Goal: Task Accomplishment & Management: Complete application form

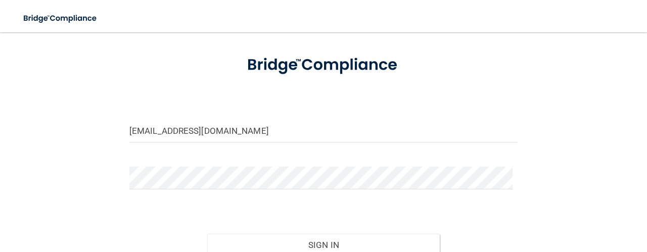
scroll to position [100, 0]
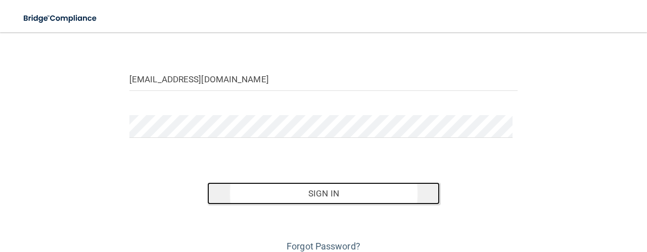
click at [332, 186] on button "Sign In" at bounding box center [323, 194] width 233 height 22
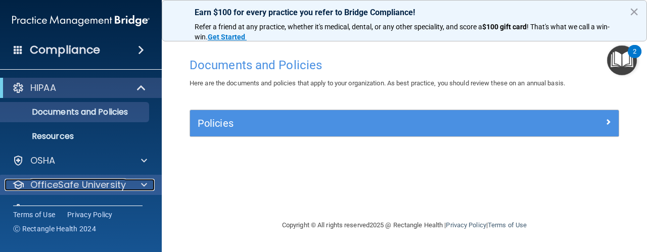
click at [140, 188] on div at bounding box center [142, 185] width 25 height 12
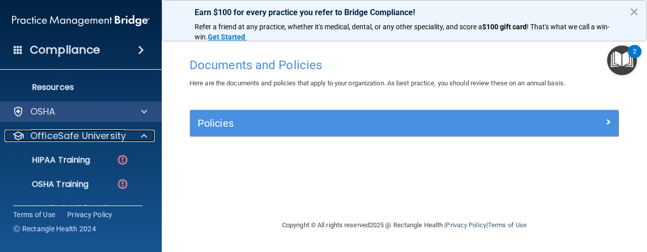
scroll to position [50, 0]
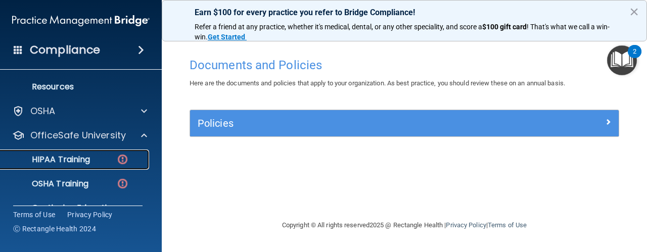
click at [83, 158] on p "HIPAA Training" at bounding box center [48, 160] width 83 height 10
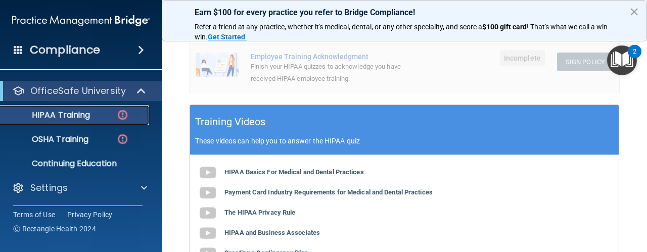
scroll to position [377, 0]
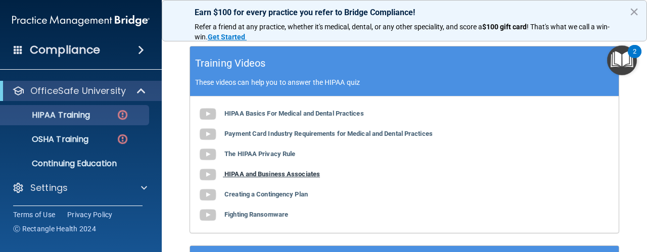
click at [202, 170] on img at bounding box center [208, 175] width 20 height 20
click at [213, 194] on img at bounding box center [208, 195] width 20 height 20
click at [204, 216] on img at bounding box center [208, 215] width 20 height 20
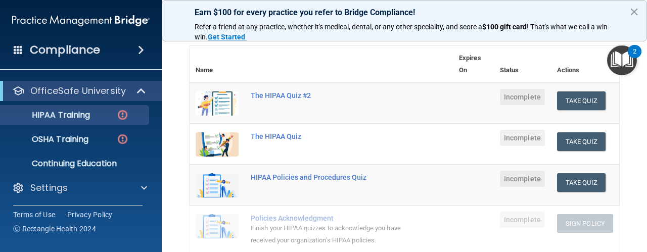
scroll to position [107, 0]
click at [569, 140] on button "Take Quiz" at bounding box center [581, 142] width 49 height 19
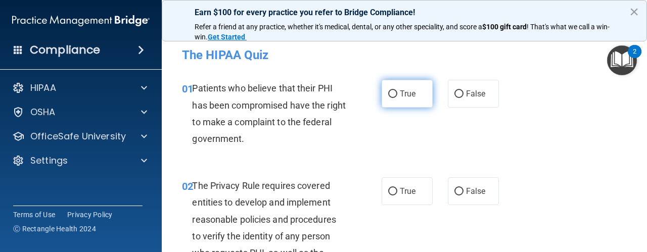
click at [394, 97] on label "True" at bounding box center [407, 94] width 51 height 28
click at [394, 97] on input "True" at bounding box center [392, 95] width 9 height 8
radio input "true"
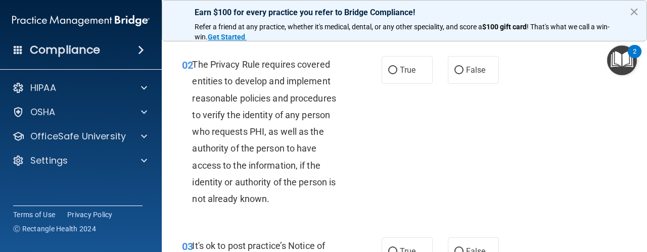
scroll to position [121, 0]
click at [400, 68] on span "True" at bounding box center [408, 70] width 16 height 10
click at [397, 68] on input "True" at bounding box center [392, 71] width 9 height 8
radio input "true"
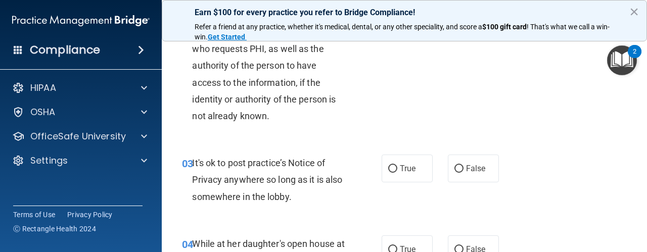
scroll to position [229, 0]
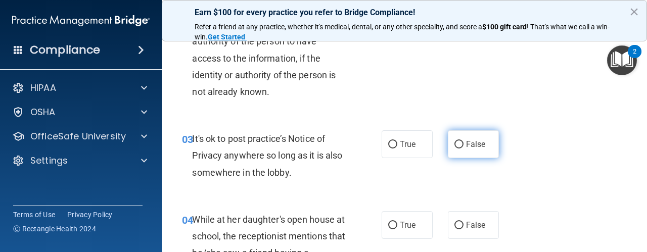
click at [461, 133] on label "False" at bounding box center [473, 144] width 51 height 28
click at [461, 141] on input "False" at bounding box center [459, 145] width 9 height 8
radio input "true"
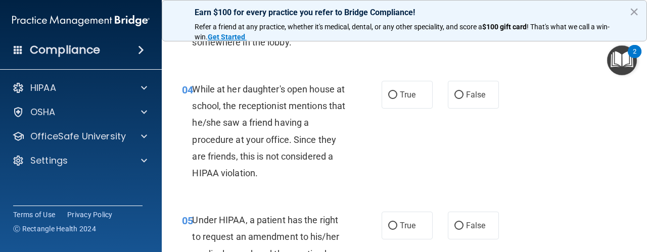
scroll to position [361, 0]
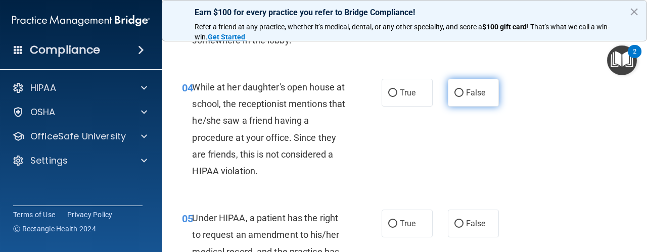
click at [457, 100] on label "False" at bounding box center [473, 93] width 51 height 28
click at [457, 97] on input "False" at bounding box center [459, 93] width 9 height 8
radio input "true"
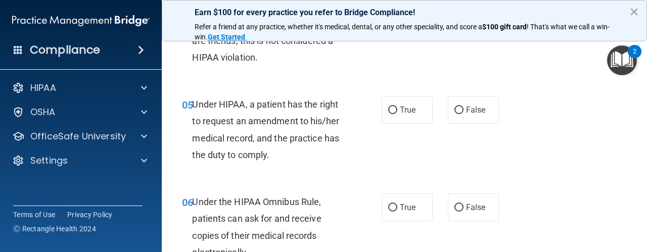
scroll to position [475, 0]
click at [392, 110] on input "True" at bounding box center [392, 110] width 9 height 8
radio input "true"
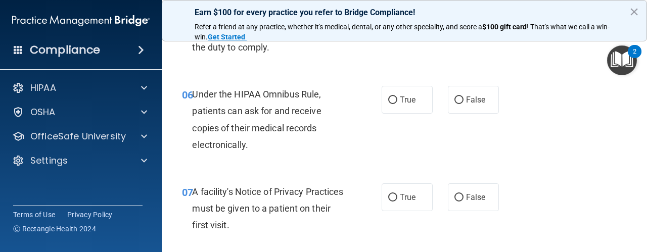
scroll to position [582, 0]
click at [403, 108] on label "True" at bounding box center [407, 100] width 51 height 28
click at [397, 104] on input "True" at bounding box center [392, 101] width 9 height 8
radio input "true"
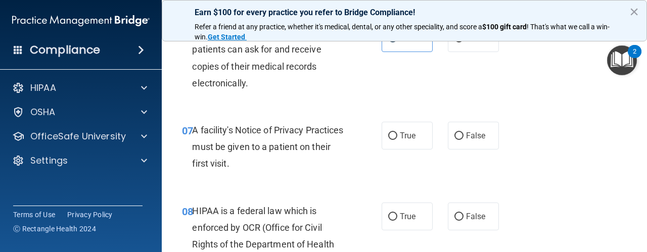
scroll to position [644, 0]
click at [400, 138] on span "True" at bounding box center [408, 136] width 16 height 10
click at [396, 138] on input "True" at bounding box center [392, 137] width 9 height 8
radio input "true"
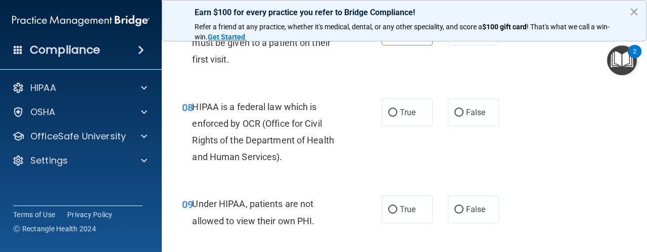
scroll to position [753, 0]
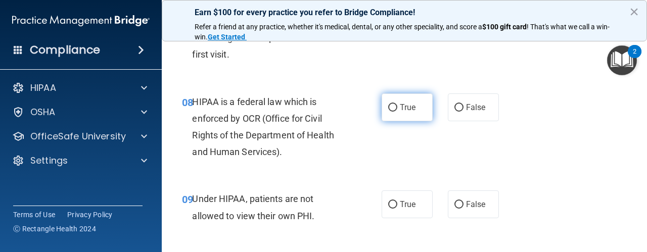
click at [407, 110] on span "True" at bounding box center [408, 108] width 16 height 10
click at [397, 110] on input "True" at bounding box center [392, 108] width 9 height 8
radio input "true"
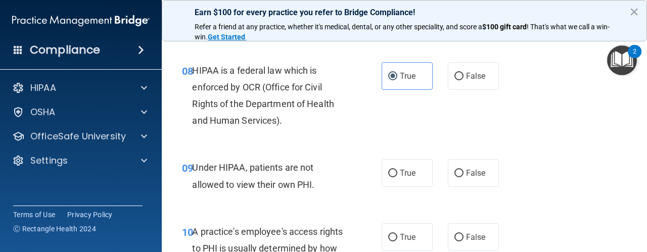
scroll to position [790, 0]
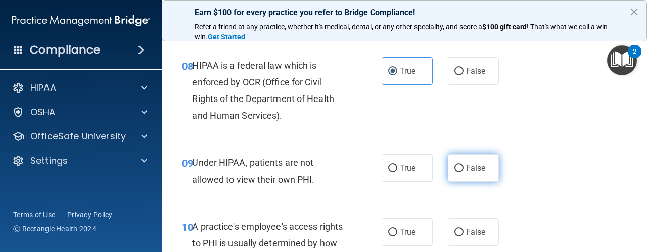
click at [461, 169] on label "False" at bounding box center [473, 168] width 51 height 28
click at [461, 169] on input "False" at bounding box center [459, 169] width 9 height 8
radio input "true"
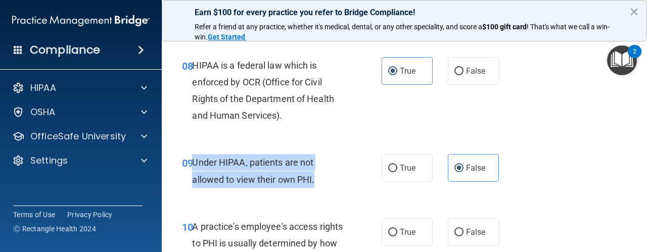
drag, startPoint x: 314, startPoint y: 180, endPoint x: 193, endPoint y: 164, distance: 122.5
click at [193, 164] on span "Under HIPAA, patients are not allowed to view their own PHI." at bounding box center [253, 170] width 122 height 27
copy span "Under HIPAA, patients are not allowed to view their own PHI."
click at [320, 192] on div "09 Under HIPAA, patients are not allowed to view their own PHI." at bounding box center [282, 173] width 230 height 38
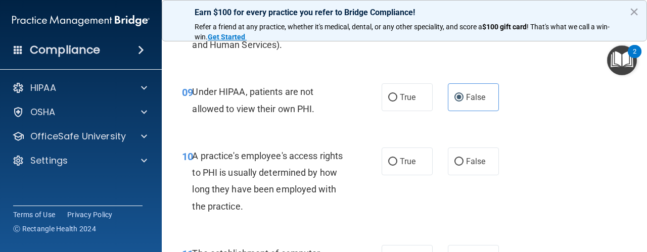
scroll to position [863, 0]
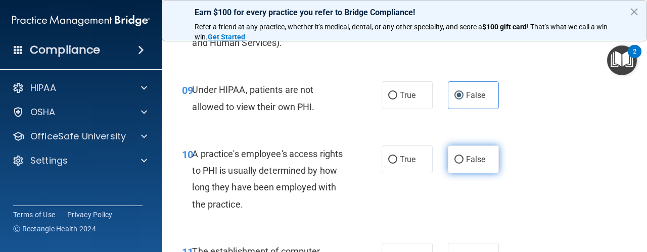
click at [449, 151] on label "False" at bounding box center [473, 160] width 51 height 28
click at [455, 156] on input "False" at bounding box center [459, 160] width 9 height 8
radio input "true"
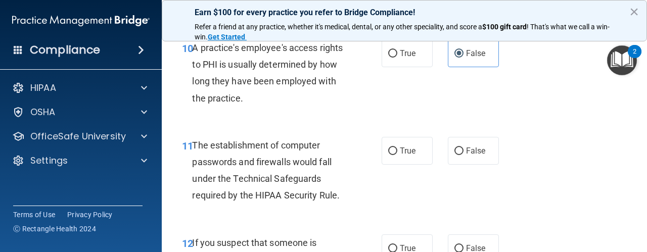
scroll to position [988, 0]
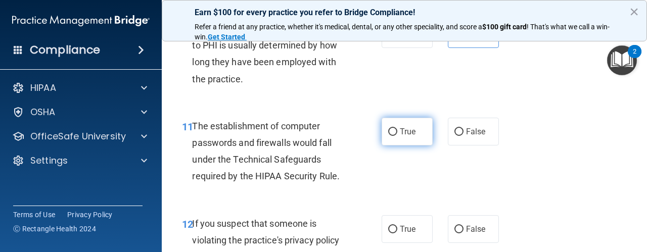
click at [388, 130] on input "True" at bounding box center [392, 132] width 9 height 8
radio input "true"
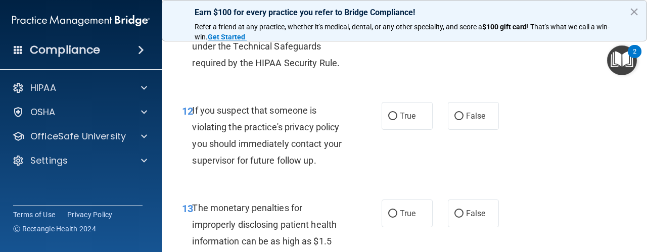
scroll to position [1101, 0]
click at [391, 119] on input "True" at bounding box center [392, 117] width 9 height 8
radio input "true"
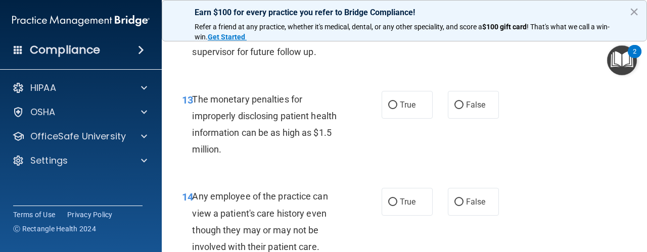
scroll to position [1210, 0]
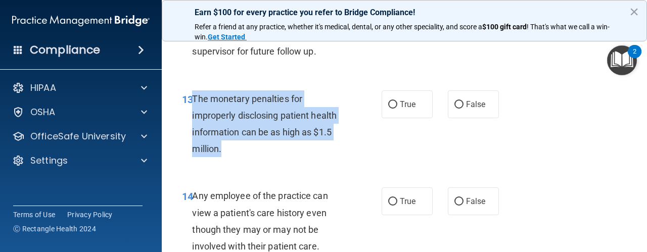
drag, startPoint x: 223, startPoint y: 153, endPoint x: 193, endPoint y: 101, distance: 60.1
click at [193, 101] on div "The monetary penalties for improperly disclosing patient health information can…" at bounding box center [272, 124] width 161 height 67
click at [373, 158] on div "13 The monetary penalties for improperly disclosing patient health information …" at bounding box center [282, 127] width 230 height 72
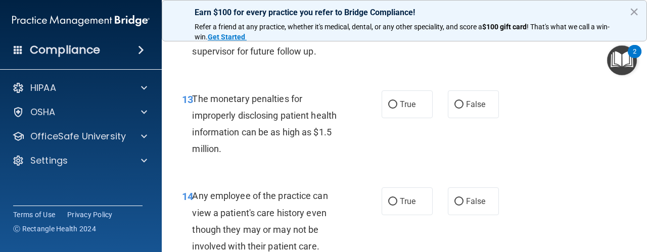
click at [373, 158] on div "13 The monetary penalties for improperly disclosing patient health information …" at bounding box center [282, 127] width 230 height 72
click at [387, 109] on label "True" at bounding box center [407, 105] width 51 height 28
click at [388, 109] on input "True" at bounding box center [392, 105] width 9 height 8
radio input "true"
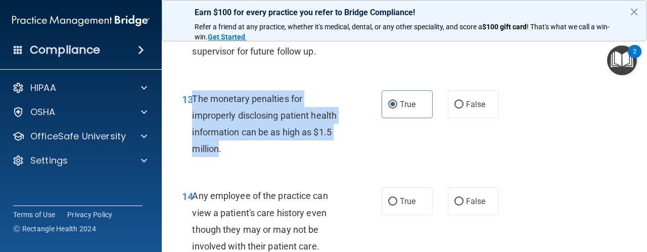
drag, startPoint x: 218, startPoint y: 146, endPoint x: 191, endPoint y: 105, distance: 49.2
click at [191, 105] on div "13 The monetary penalties for improperly disclosing patient health information …" at bounding box center [282, 127] width 230 height 72
click at [216, 137] on span "The monetary penalties for improperly disclosing patient health information can…" at bounding box center [264, 124] width 145 height 61
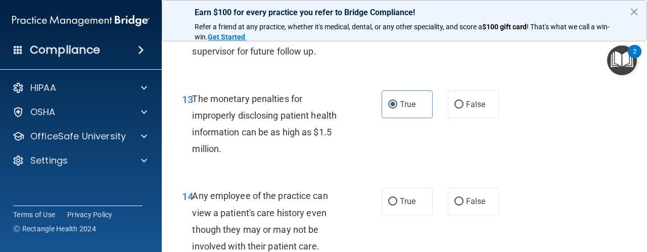
click at [217, 150] on span "The monetary penalties for improperly disclosing patient health information can…" at bounding box center [264, 124] width 145 height 61
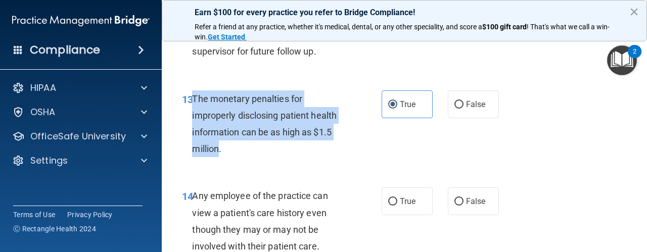
drag, startPoint x: 217, startPoint y: 150, endPoint x: 193, endPoint y: 101, distance: 54.7
click at [193, 101] on span "The monetary penalties for improperly disclosing patient health information can…" at bounding box center [264, 124] width 145 height 61
copy span "The monetary penalties for improperly disclosing patient health information can…"
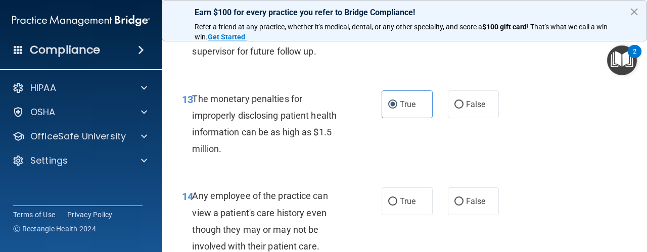
click at [295, 158] on div "13 The monetary penalties for improperly disclosing patient health information …" at bounding box center [282, 127] width 230 height 72
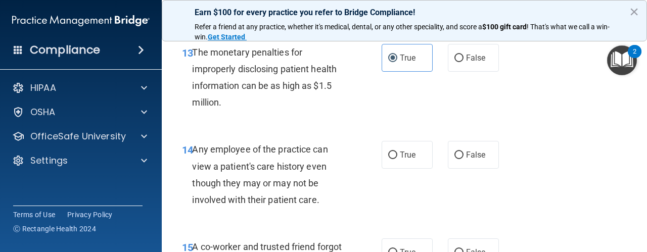
scroll to position [1257, 0]
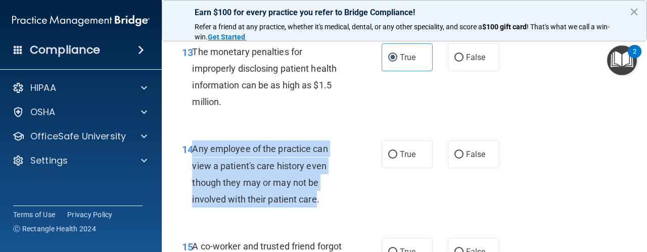
drag, startPoint x: 318, startPoint y: 200, endPoint x: 193, endPoint y: 148, distance: 134.6
click at [193, 148] on span "Any employee of the practice can view a patient's care history even though they…" at bounding box center [260, 174] width 136 height 61
copy span "Any employee of the practice can view a patient's care history even though they…"
click at [455, 151] on input "False" at bounding box center [459, 155] width 9 height 8
radio input "true"
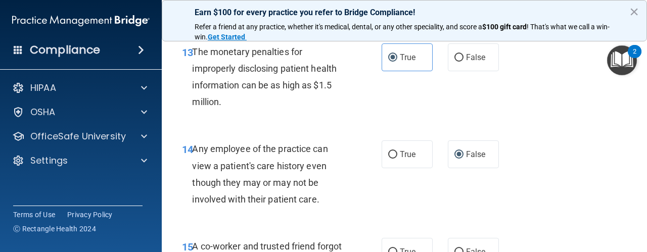
click at [466, 191] on div "14 Any employee of the practice can view a patient's care history even though t…" at bounding box center [404, 177] width 460 height 98
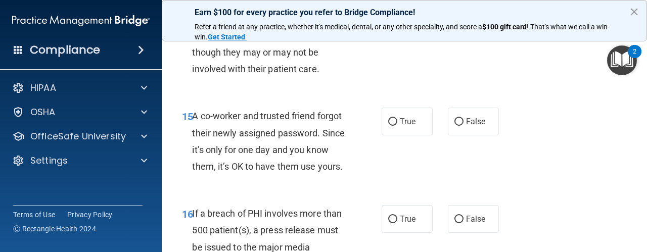
scroll to position [1388, 0]
click at [455, 124] on input "False" at bounding box center [459, 122] width 9 height 8
radio input "true"
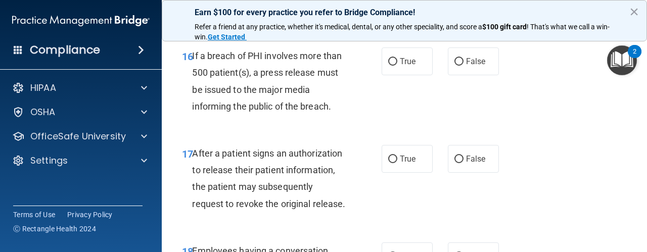
scroll to position [1546, 0]
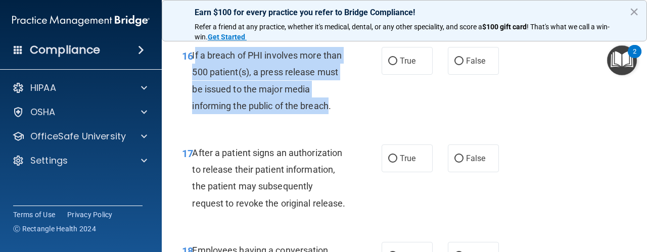
drag, startPoint x: 329, startPoint y: 123, endPoint x: 193, endPoint y: 70, distance: 145.7
click at [193, 70] on span "If a breach of PHI involves more than 500 patient(s), a press release must be i…" at bounding box center [267, 80] width 150 height 61
copy span "f a breach of PHI involves more than 500 patient(s), a press release must be is…"
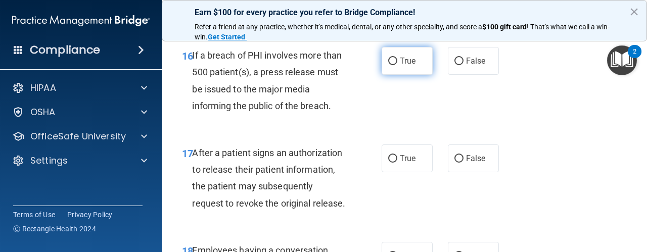
click at [383, 75] on label "True" at bounding box center [407, 61] width 51 height 28
click at [388, 65] on input "True" at bounding box center [392, 62] width 9 height 8
radio input "true"
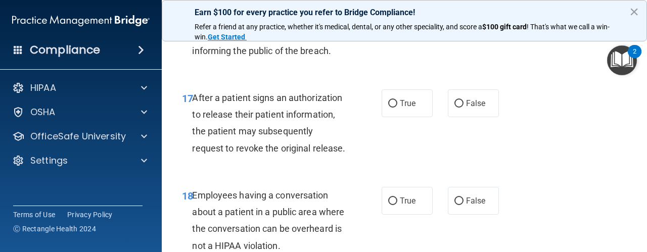
scroll to position [1602, 0]
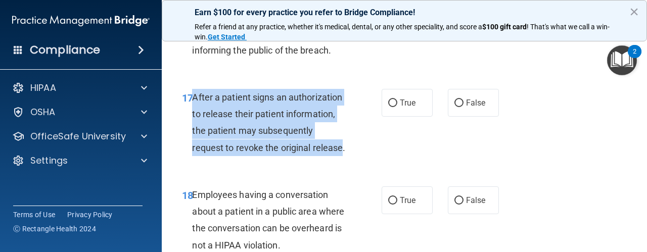
drag, startPoint x: 253, startPoint y: 182, endPoint x: 193, endPoint y: 117, distance: 88.4
click at [193, 117] on span "After a patient signs an authorization to release their patient information, th…" at bounding box center [268, 122] width 153 height 61
copy span "After a patient signs an authorization to release their patient information, th…"
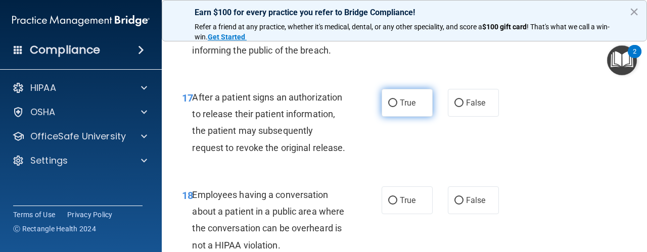
click at [384, 117] on label "True" at bounding box center [407, 103] width 51 height 28
click at [388, 107] on input "True" at bounding box center [392, 104] width 9 height 8
radio input "true"
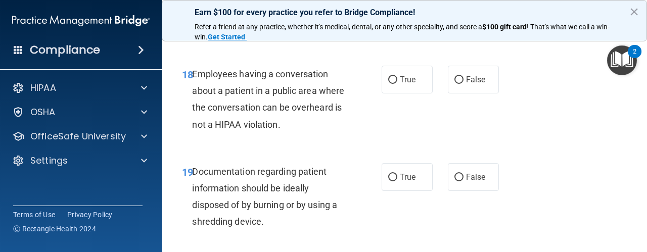
scroll to position [1722, 0]
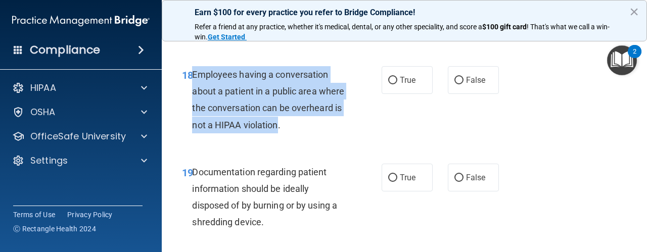
drag, startPoint x: 329, startPoint y: 159, endPoint x: 191, endPoint y: 112, distance: 145.5
click at [191, 112] on div "18 Employees having a conversation about a patient in a public area where the c…" at bounding box center [282, 102] width 230 height 72
copy div "Employees having a conversation about a patient in a public area where the conv…"
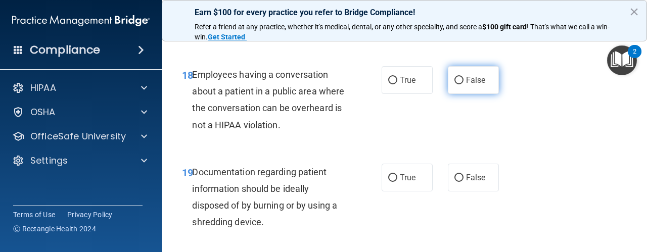
click at [467, 85] on span "False" at bounding box center [476, 80] width 20 height 10
click at [464, 84] on input "False" at bounding box center [459, 81] width 9 height 8
radio input "true"
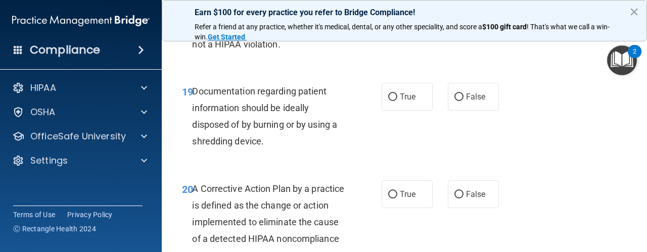
scroll to position [1812, 0]
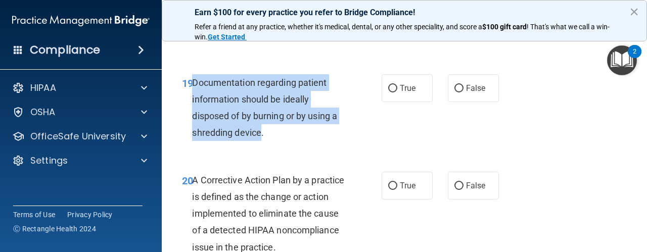
drag, startPoint x: 260, startPoint y: 168, endPoint x: 191, endPoint y: 117, distance: 85.6
click at [191, 117] on div "19 Documentation regarding patient information should be ideally disposed of by…" at bounding box center [282, 110] width 230 height 72
copy div "Documentation regarding patient information should be ideally disposed of by bu…"
click at [391, 93] on input "True" at bounding box center [392, 89] width 9 height 8
radio input "true"
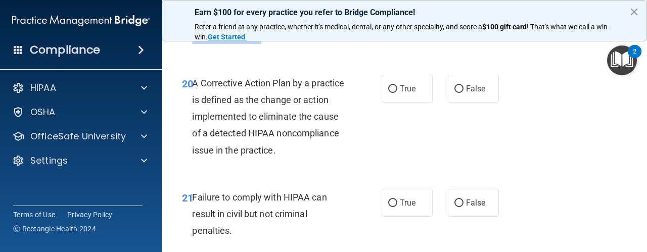
scroll to position [1911, 0]
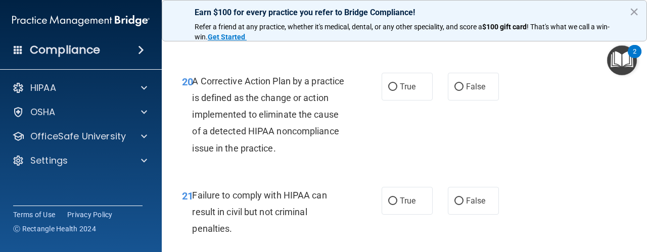
click at [398, 162] on div "20 A Corrective Action Plan by a practice is defined as the change or action im…" at bounding box center [404, 117] width 460 height 114
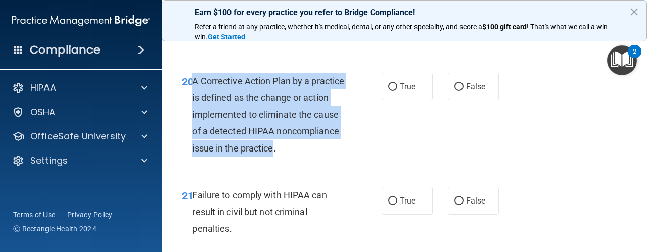
drag, startPoint x: 340, startPoint y: 182, endPoint x: 192, endPoint y: 113, distance: 162.6
click at [192, 113] on span "A Corrective Action Plan by a practice is defined as the change or action imple…" at bounding box center [268, 115] width 152 height 78
copy span "A Corrective Action Plan by a practice is defined as the change or action imple…"
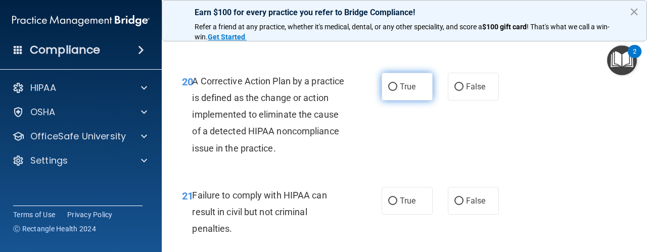
click at [394, 101] on label "True" at bounding box center [407, 87] width 51 height 28
click at [394, 91] on input "True" at bounding box center [392, 87] width 9 height 8
radio input "true"
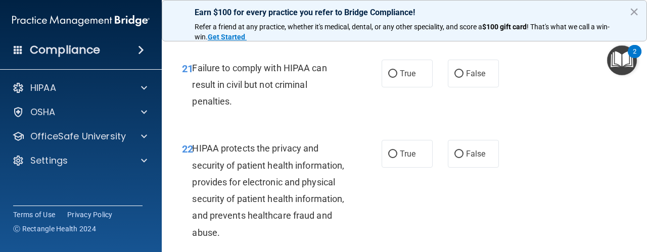
scroll to position [2039, 0]
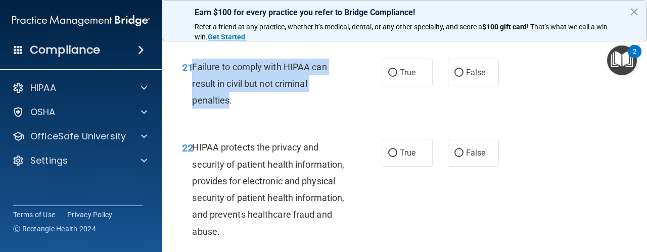
drag, startPoint x: 227, startPoint y: 135, endPoint x: 193, endPoint y: 100, distance: 49.0
click at [193, 100] on span "Failure to comply with HIPAA can result in civil but not criminal penalties." at bounding box center [259, 84] width 134 height 44
copy span "Failure to comply with HIPAA can result in civil but not criminal penalties"
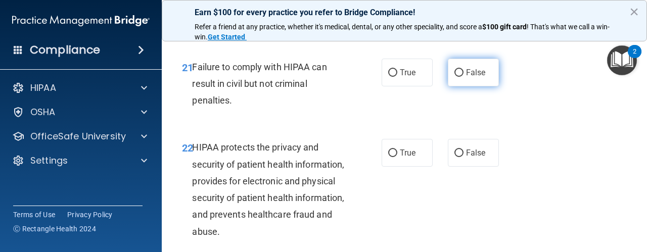
click at [453, 86] on label "False" at bounding box center [473, 73] width 51 height 28
click at [455, 77] on input "False" at bounding box center [459, 73] width 9 height 8
radio input "true"
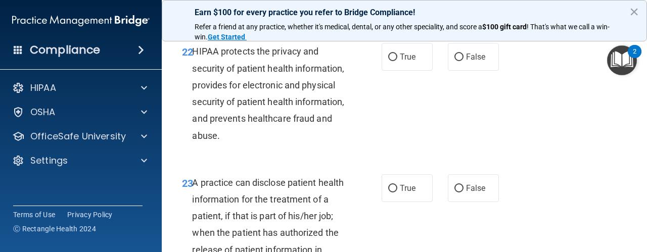
scroll to position [2142, 0]
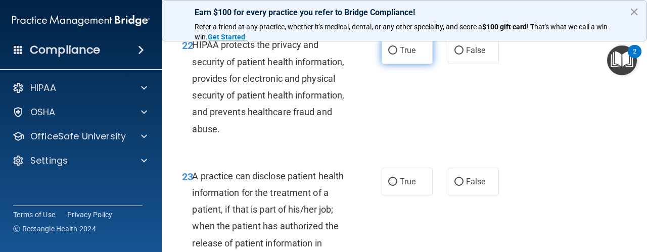
click at [386, 64] on label "True" at bounding box center [407, 50] width 51 height 28
click at [388, 55] on input "True" at bounding box center [392, 51] width 9 height 8
radio input "true"
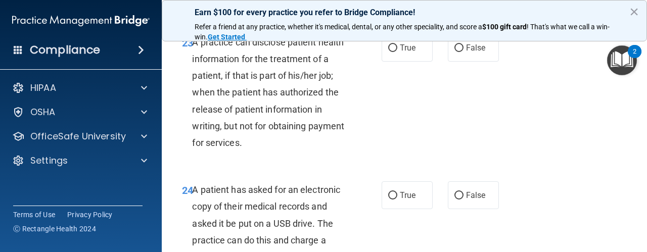
scroll to position [2275, 0]
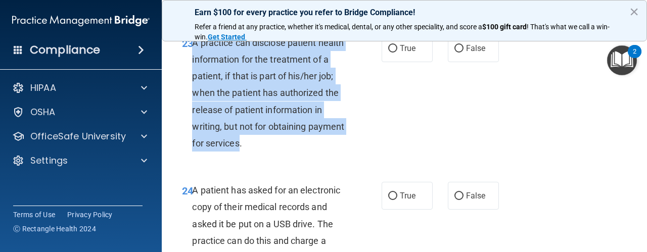
drag, startPoint x: 278, startPoint y: 179, endPoint x: 192, endPoint y: 84, distance: 128.2
click at [192, 84] on div "A practice can disclose patient health information for the treatment of a patie…" at bounding box center [272, 93] width 161 height 118
copy span "A practice can disclose patient health information for the treatment of a patie…"
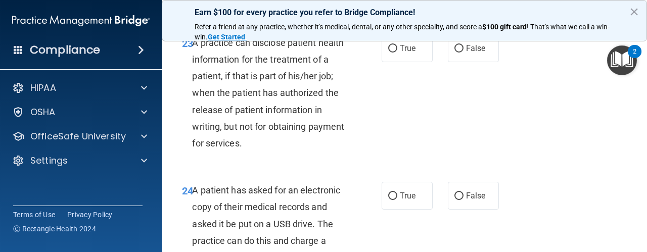
click at [393, 170] on div "23 A practice can disclose patient health information for the treatment of a pa…" at bounding box center [404, 96] width 460 height 148
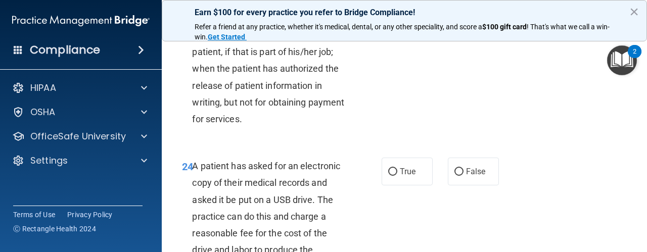
scroll to position [2298, 0]
click at [448, 39] on label "False" at bounding box center [473, 25] width 51 height 28
click at [455, 29] on input "False" at bounding box center [459, 26] width 9 height 8
radio input "true"
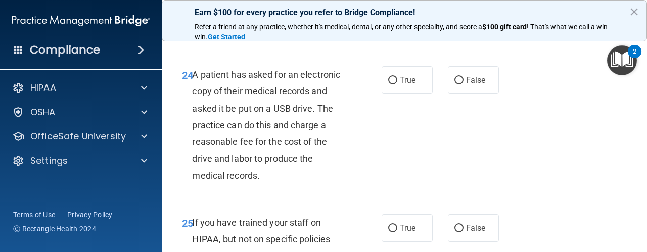
scroll to position [2395, 0]
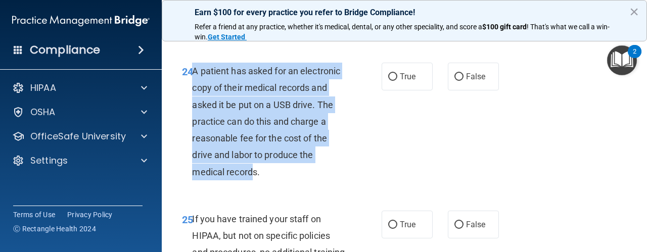
drag, startPoint x: 254, startPoint y: 207, endPoint x: 194, endPoint y: 110, distance: 114.0
click at [194, 110] on div "A patient has asked for an electronic copy of their medical records and asked i…" at bounding box center [272, 122] width 161 height 118
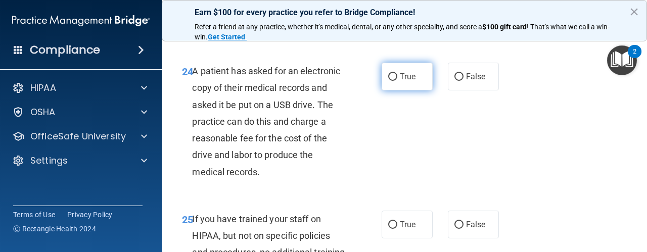
click at [387, 91] on label "True" at bounding box center [407, 77] width 51 height 28
click at [388, 81] on input "True" at bounding box center [392, 77] width 9 height 8
radio input "true"
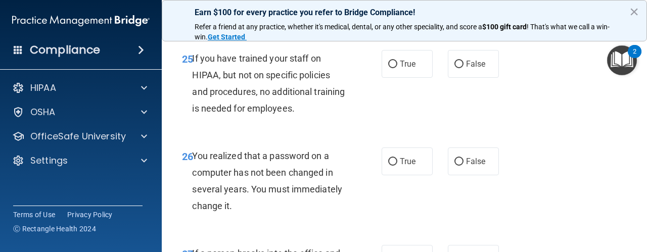
scroll to position [2556, 0]
click at [455, 77] on label "False" at bounding box center [473, 64] width 51 height 28
click at [455, 68] on input "False" at bounding box center [459, 64] width 9 height 8
radio input "true"
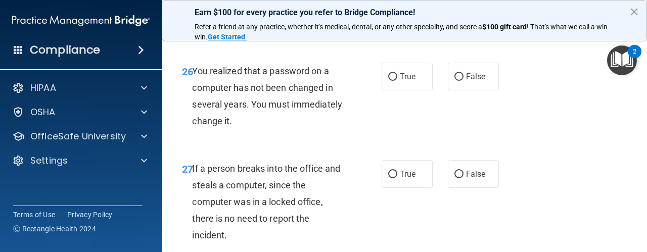
scroll to position [2641, 0]
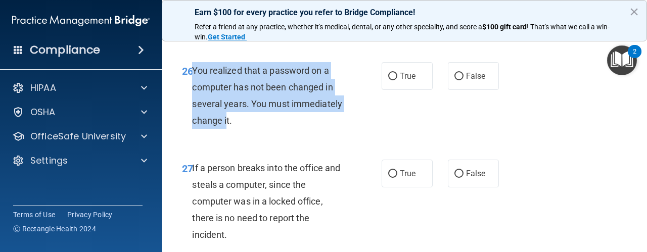
drag, startPoint x: 228, startPoint y: 155, endPoint x: 192, endPoint y: 104, distance: 62.1
click at [192, 104] on span "You realized that a password on a computer has not been changed in several year…" at bounding box center [267, 95] width 150 height 61
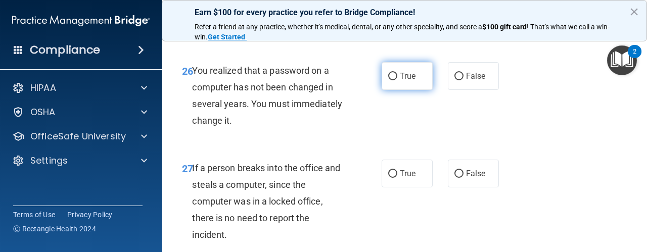
click at [389, 90] on label "True" at bounding box center [407, 76] width 51 height 28
click at [389, 80] on input "True" at bounding box center [392, 77] width 9 height 8
radio input "true"
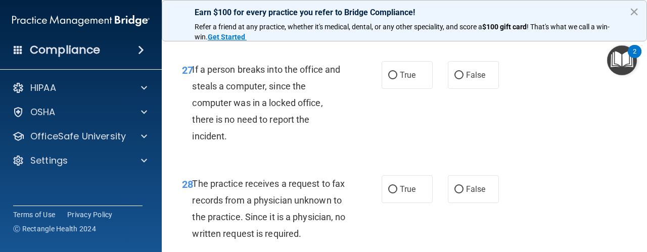
scroll to position [2739, 0]
click at [478, 80] on span "False" at bounding box center [476, 75] width 20 height 10
click at [464, 79] on input "False" at bounding box center [459, 76] width 9 height 8
radio input "true"
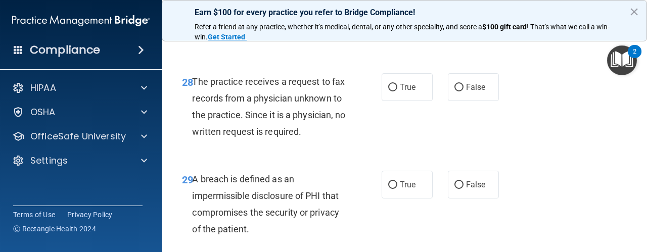
scroll to position [2842, 0]
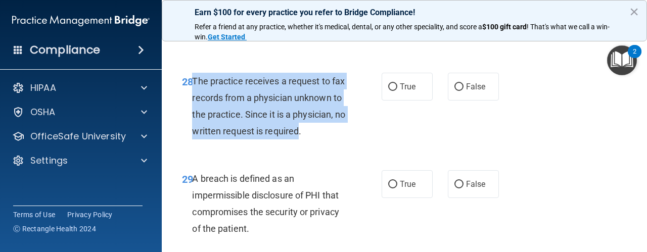
drag, startPoint x: 223, startPoint y: 180, endPoint x: 194, endPoint y: 118, distance: 69.2
click at [194, 118] on span "The practice receives a request to fax records from a physician unknown to the …" at bounding box center [268, 106] width 153 height 61
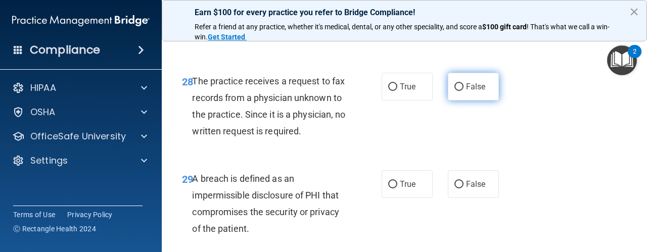
click at [461, 101] on label "False" at bounding box center [473, 87] width 51 height 28
click at [461, 91] on input "False" at bounding box center [459, 87] width 9 height 8
radio input "true"
click at [307, 140] on div "The practice receives a request to fax records from a physician unknown to the …" at bounding box center [272, 106] width 161 height 67
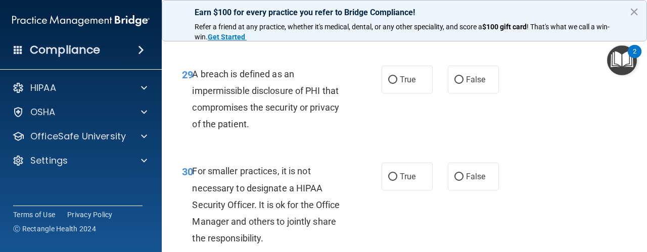
scroll to position [2951, 0]
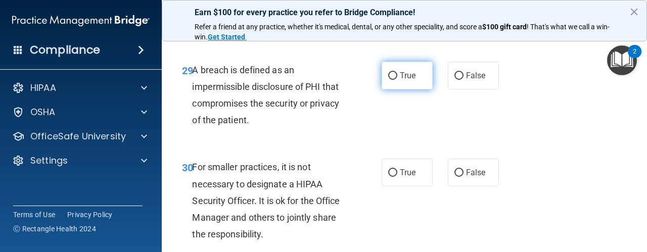
click at [398, 89] on label "True" at bounding box center [407, 76] width 51 height 28
click at [397, 80] on input "True" at bounding box center [392, 76] width 9 height 8
radio input "true"
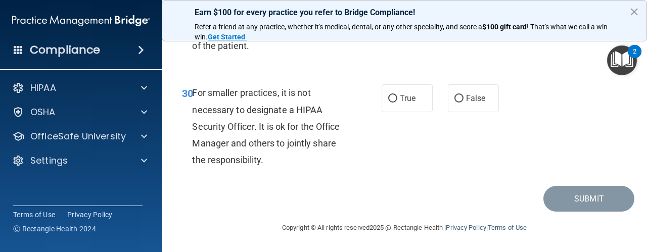
scroll to position [3051, 0]
click at [460, 112] on label "False" at bounding box center [473, 98] width 51 height 28
click at [460, 103] on input "False" at bounding box center [459, 99] width 9 height 8
radio input "true"
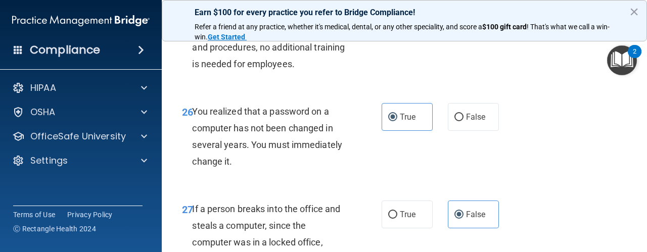
click at [527, 175] on div "26 You realized that a password on a computer has not been changed in several y…" at bounding box center [404, 140] width 460 height 98
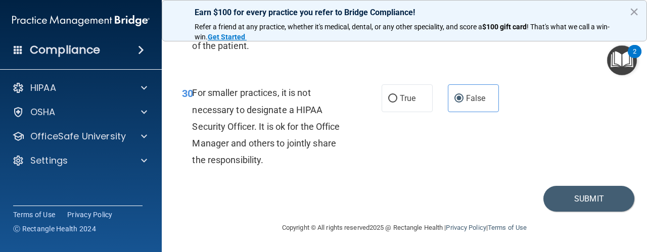
scroll to position [3075, 0]
click at [576, 196] on button "Submit" at bounding box center [589, 199] width 91 height 26
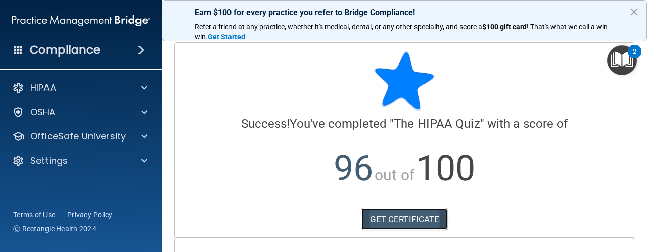
click at [415, 209] on link "GET CERTIFICATE" at bounding box center [405, 219] width 86 height 22
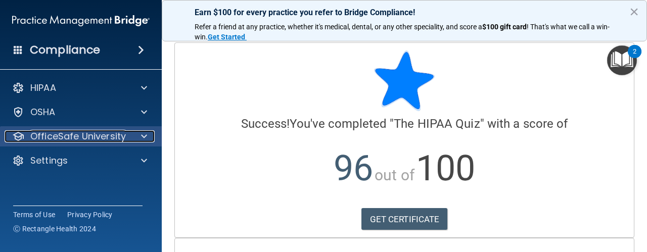
click at [137, 136] on div at bounding box center [142, 136] width 25 height 12
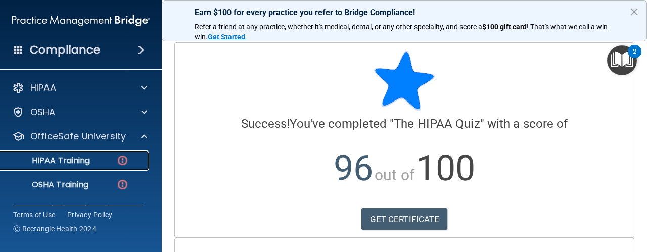
click at [109, 166] on link "HIPAA Training" at bounding box center [69, 161] width 159 height 20
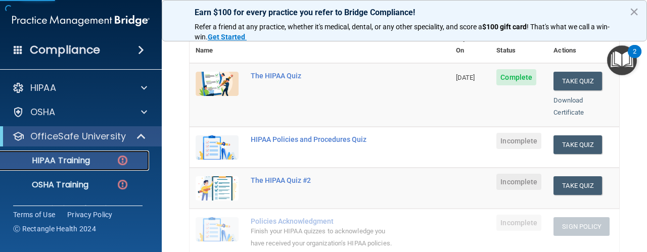
scroll to position [126, 0]
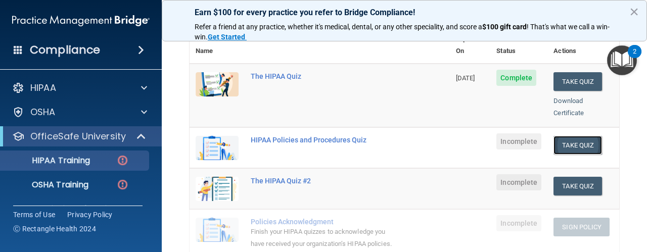
click at [574, 138] on button "Take Quiz" at bounding box center [578, 145] width 49 height 19
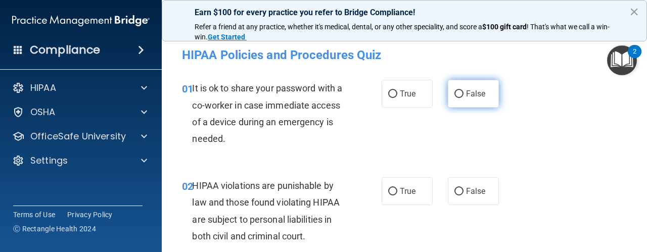
click at [466, 89] on span "False" at bounding box center [476, 94] width 20 height 10
click at [464, 91] on input "False" at bounding box center [459, 95] width 9 height 8
radio input "true"
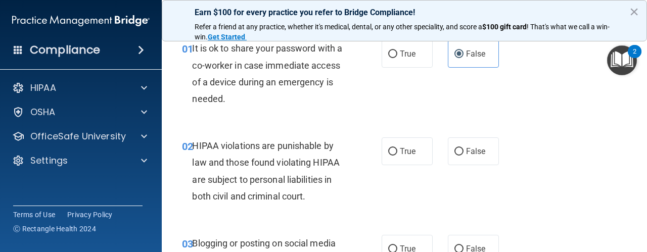
scroll to position [44, 0]
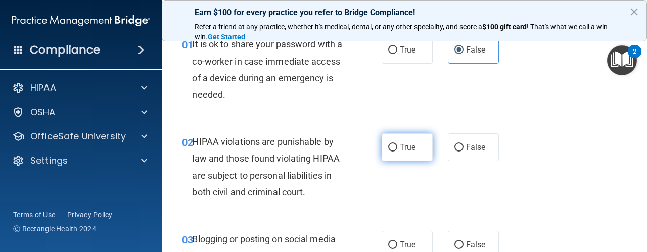
click at [390, 144] on input "True" at bounding box center [392, 148] width 9 height 8
radio input "true"
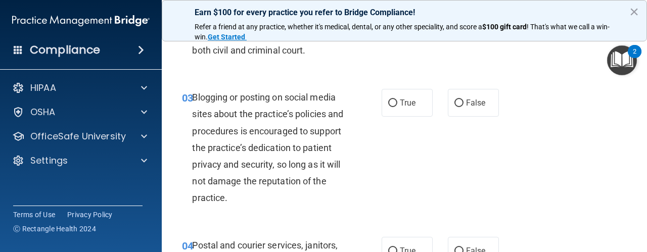
scroll to position [187, 0]
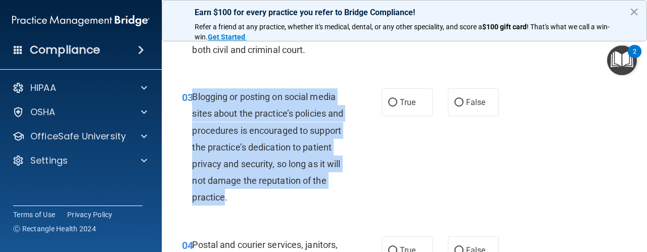
drag, startPoint x: 249, startPoint y: 197, endPoint x: 194, endPoint y: 97, distance: 114.7
click at [194, 97] on span "Blogging or posting on social media sites about the practice’s policies and pro…" at bounding box center [267, 147] width 151 height 111
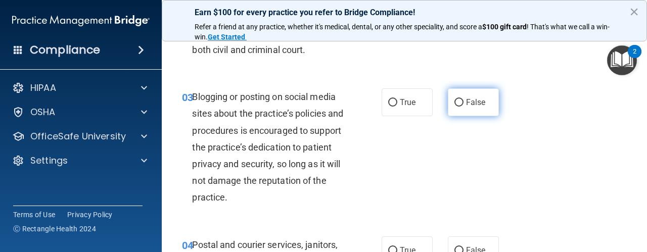
click at [466, 98] on span "False" at bounding box center [476, 103] width 20 height 10
click at [463, 99] on input "False" at bounding box center [459, 103] width 9 height 8
radio input "true"
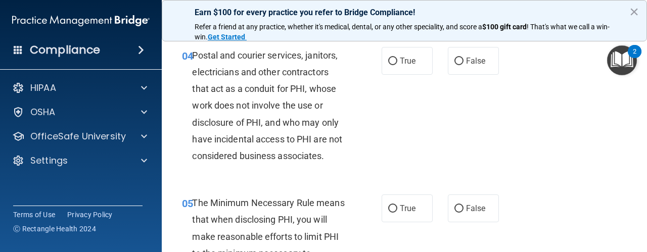
scroll to position [377, 0]
click at [386, 65] on label "True" at bounding box center [407, 61] width 51 height 28
click at [388, 65] on input "True" at bounding box center [392, 61] width 9 height 8
radio input "true"
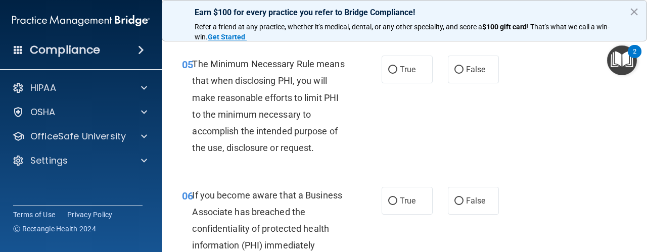
scroll to position [514, 0]
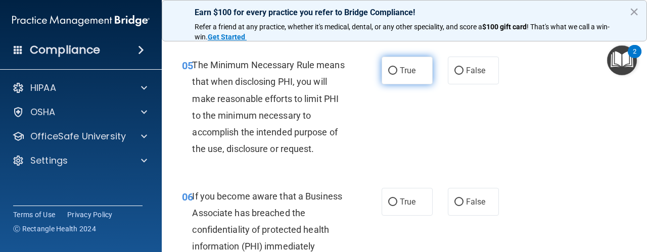
click at [413, 62] on label "True" at bounding box center [407, 71] width 51 height 28
click at [397, 67] on input "True" at bounding box center [392, 71] width 9 height 8
radio input "true"
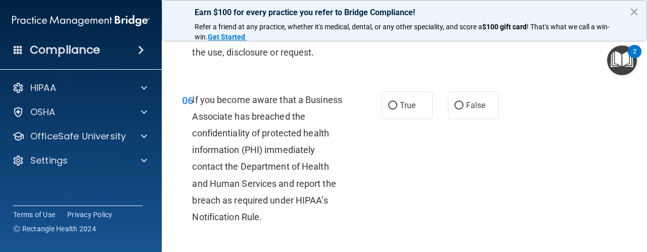
scroll to position [614, 0]
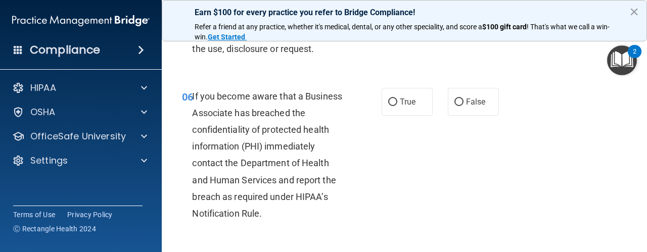
click at [259, 215] on span "If you become aware that a Business Associate has breached the confidentiality …" at bounding box center [267, 155] width 150 height 128
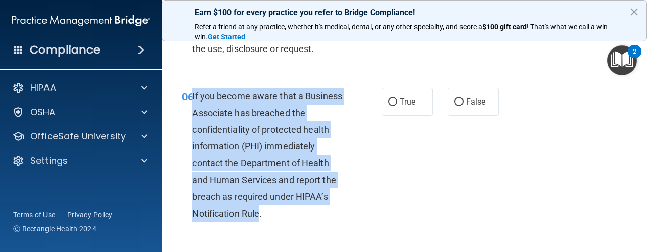
drag, startPoint x: 259, startPoint y: 215, endPoint x: 193, endPoint y: 100, distance: 133.2
click at [193, 100] on span "If you become aware that a Business Associate has breached the confidentiality …" at bounding box center [267, 155] width 150 height 128
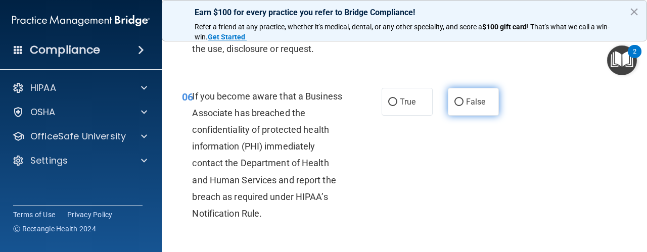
click at [466, 105] on span "False" at bounding box center [476, 102] width 20 height 10
click at [464, 105] on input "False" at bounding box center [459, 103] width 9 height 8
radio input "true"
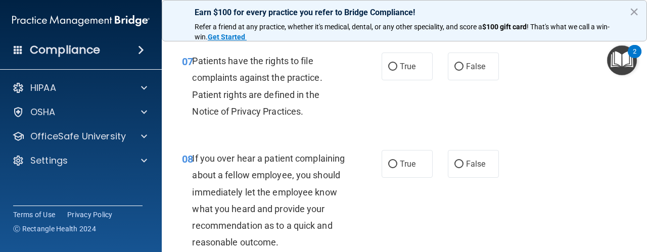
scroll to position [814, 0]
drag, startPoint x: 300, startPoint y: 115, endPoint x: 280, endPoint y: 112, distance: 20.5
click at [280, 112] on span "Patients have the rights to file complaints against the practice. Patient right…" at bounding box center [257, 86] width 130 height 61
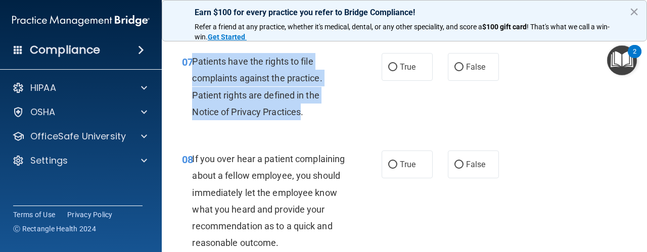
drag, startPoint x: 300, startPoint y: 111, endPoint x: 194, endPoint y: 58, distance: 118.5
click at [194, 58] on span "Patients have the rights to file complaints against the practice. Patient right…" at bounding box center [257, 86] width 130 height 61
click at [389, 69] on input "True" at bounding box center [392, 68] width 9 height 8
radio input "true"
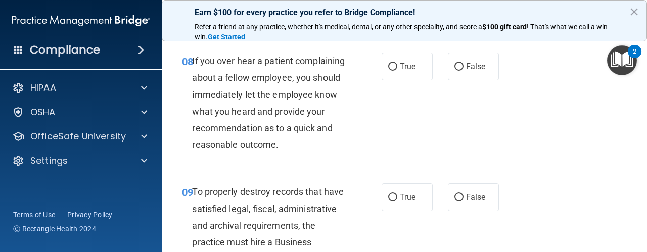
scroll to position [912, 0]
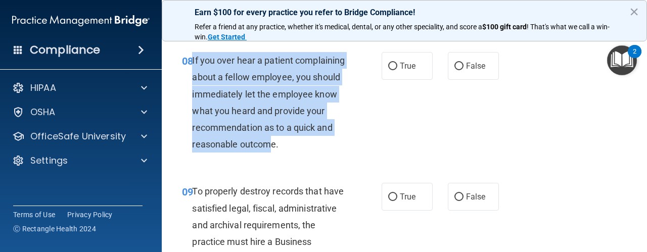
drag, startPoint x: 273, startPoint y: 164, endPoint x: 192, endPoint y: 67, distance: 126.4
click at [192, 67] on div "If you over hear a patient complaining about a fellow employee, you should imme…" at bounding box center [272, 102] width 161 height 101
click at [362, 144] on div "08 If you over hear a patient complaining about a fellow employee, you should i…" at bounding box center [282, 105] width 230 height 106
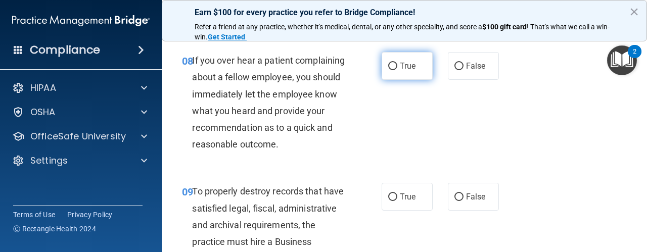
click at [399, 75] on label "True" at bounding box center [407, 66] width 51 height 28
click at [397, 70] on input "True" at bounding box center [392, 67] width 9 height 8
radio input "true"
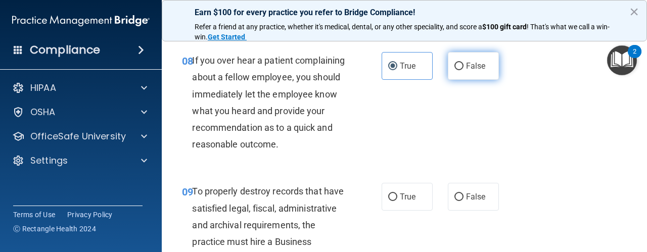
click at [455, 68] on input "False" at bounding box center [459, 67] width 9 height 8
radio input "true"
radio input "false"
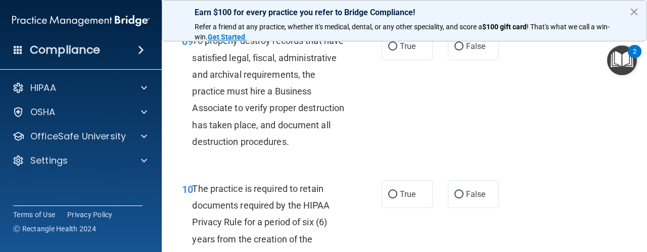
scroll to position [1063, 0]
click at [392, 50] on input "True" at bounding box center [392, 46] width 9 height 8
radio input "true"
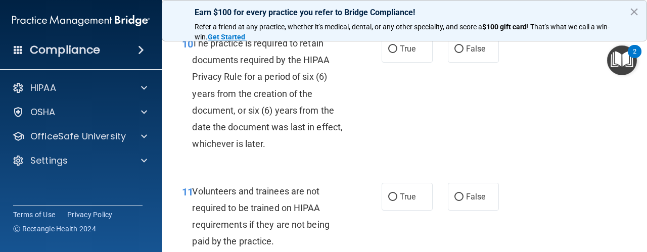
scroll to position [1208, 0]
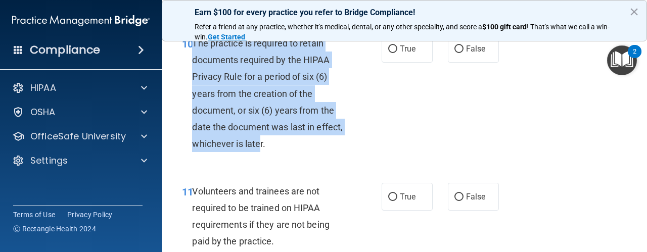
drag, startPoint x: 289, startPoint y: 179, endPoint x: 193, endPoint y: 82, distance: 136.2
click at [193, 82] on div "The practice is required to retain documents required by the HIPAA Privacy Rule…" at bounding box center [272, 94] width 161 height 118
click at [392, 53] on input "True" at bounding box center [392, 50] width 9 height 8
radio input "true"
click at [385, 104] on div "10 The practice is required to retain documents required by the HIPAA Privacy R…" at bounding box center [282, 96] width 230 height 123
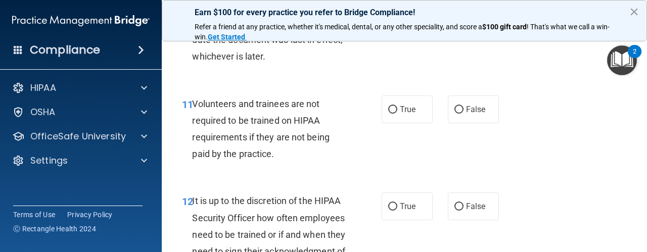
scroll to position [1338, 0]
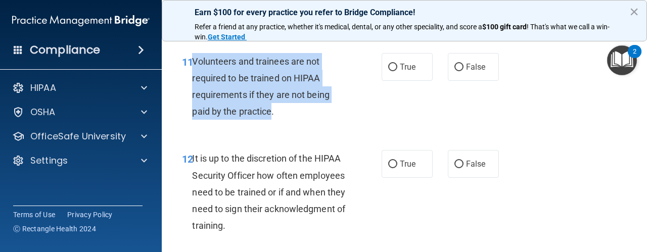
drag, startPoint x: 270, startPoint y: 144, endPoint x: 195, endPoint y: 87, distance: 93.8
click at [195, 87] on div "Volunteers and trainees are not required to be trained on HIPAA requirements if…" at bounding box center [272, 86] width 161 height 67
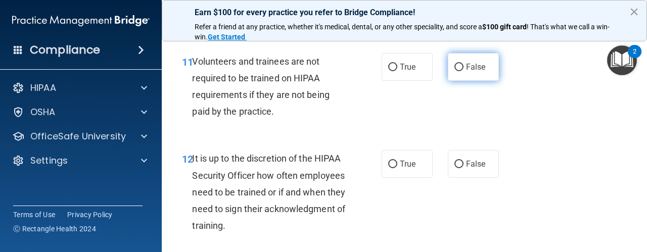
click at [465, 81] on label "False" at bounding box center [473, 67] width 51 height 28
click at [464, 71] on input "False" at bounding box center [459, 68] width 9 height 8
radio input "true"
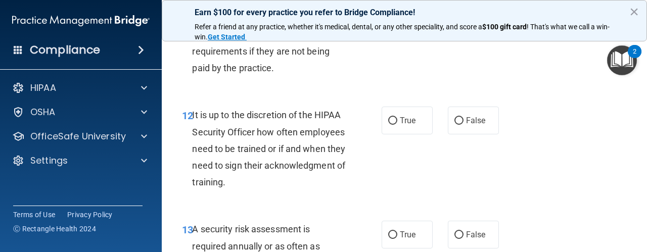
scroll to position [1383, 0]
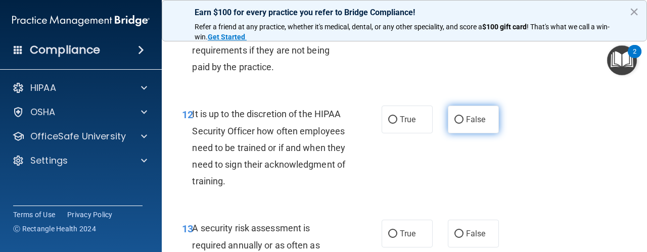
click at [455, 124] on input "False" at bounding box center [459, 120] width 9 height 8
radio input "true"
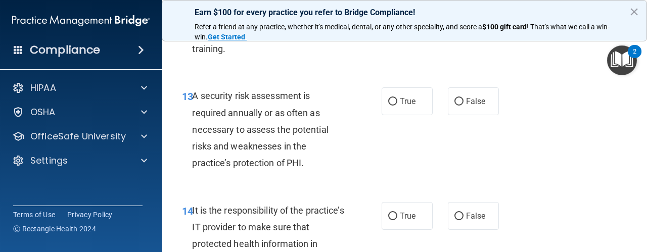
scroll to position [1513, 0]
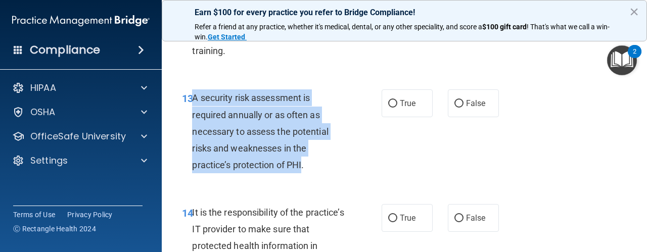
drag, startPoint x: 303, startPoint y: 198, endPoint x: 194, endPoint y: 131, distance: 128.4
click at [194, 131] on span "A security risk assessment is required annually or as often as necessary to ass…" at bounding box center [260, 132] width 136 height 78
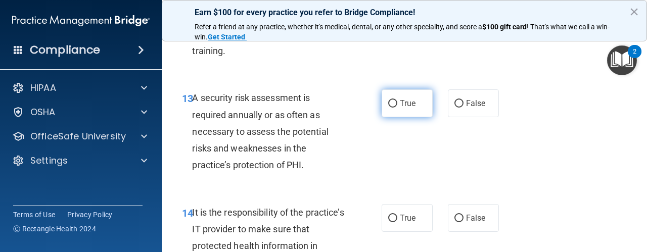
click at [403, 117] on label "True" at bounding box center [407, 103] width 51 height 28
click at [397, 108] on input "True" at bounding box center [392, 104] width 9 height 8
radio input "true"
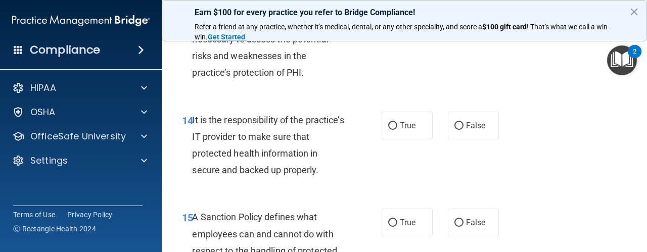
scroll to position [1606, 0]
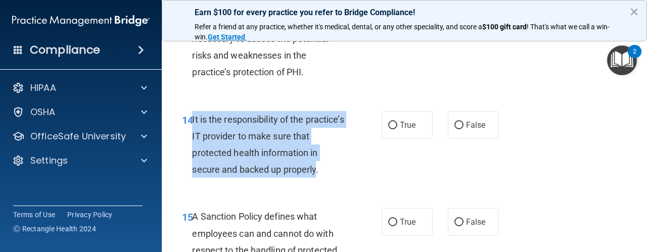
drag, startPoint x: 315, startPoint y: 202, endPoint x: 192, endPoint y: 157, distance: 130.8
click at [192, 157] on span "It is the responsibility of the practice’s IT provider to make sure that protec…" at bounding box center [268, 144] width 152 height 61
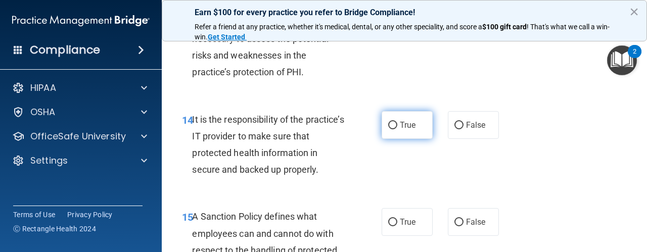
click at [384, 139] on label "True" at bounding box center [407, 125] width 51 height 28
click at [388, 129] on input "True" at bounding box center [392, 126] width 9 height 8
radio input "true"
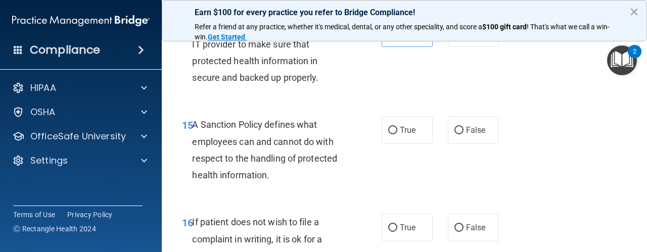
scroll to position [1701, 0]
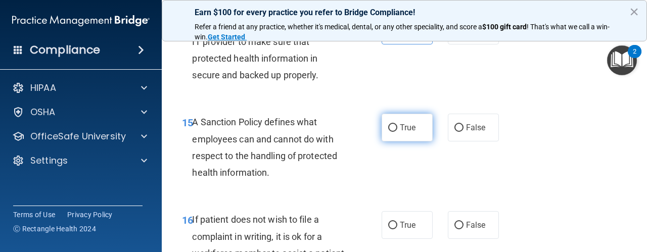
click at [403, 142] on label "True" at bounding box center [407, 128] width 51 height 28
click at [397, 132] on input "True" at bounding box center [392, 128] width 9 height 8
radio input "true"
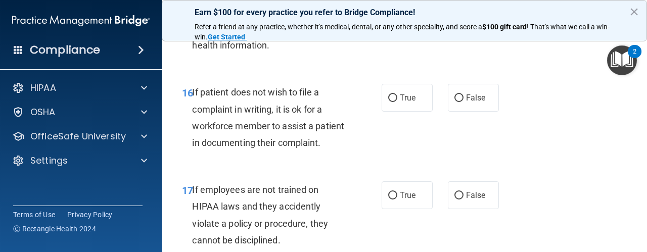
scroll to position [1834, 0]
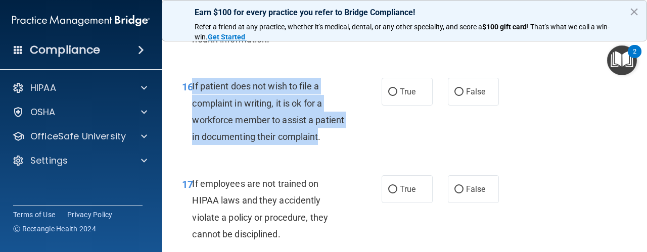
drag, startPoint x: 232, startPoint y: 187, endPoint x: 191, endPoint y: 125, distance: 73.3
click at [191, 125] on div "16 If patient does not wish to file a complaint in writing, it is ok for a work…" at bounding box center [282, 114] width 230 height 72
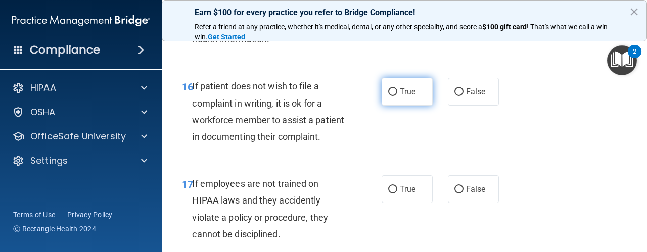
click at [384, 106] on label "True" at bounding box center [407, 92] width 51 height 28
click at [388, 96] on input "True" at bounding box center [392, 92] width 9 height 8
radio input "true"
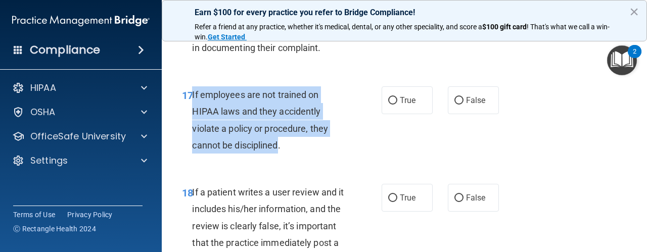
drag, startPoint x: 280, startPoint y: 194, endPoint x: 193, endPoint y: 146, distance: 99.3
click at [193, 146] on span "If employees are not trained on HIPAA laws and they accidently violate a policy…" at bounding box center [260, 119] width 136 height 61
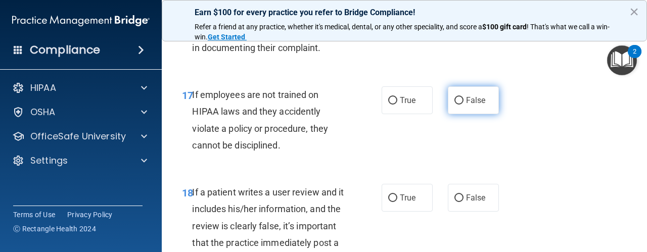
click at [448, 114] on label "False" at bounding box center [473, 100] width 51 height 28
click at [455, 105] on input "False" at bounding box center [459, 101] width 9 height 8
radio input "true"
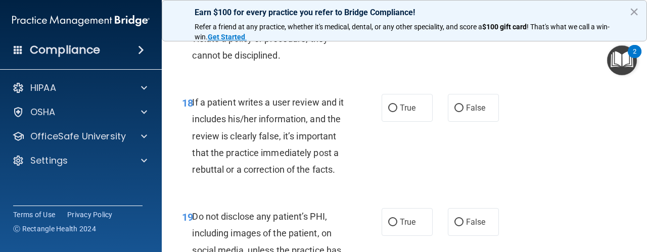
scroll to position [2081, 0]
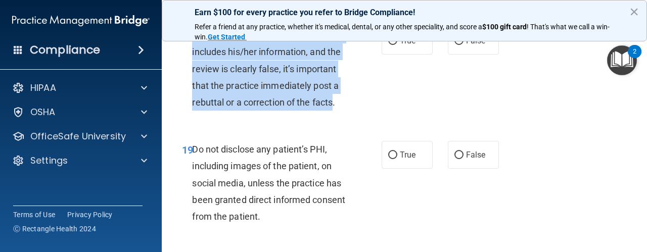
drag, startPoint x: 281, startPoint y: 170, endPoint x: 193, endPoint y: 93, distance: 117.9
click at [193, 93] on div "If a patient writes a user review and it includes his/her information, and the …" at bounding box center [272, 69] width 161 height 84
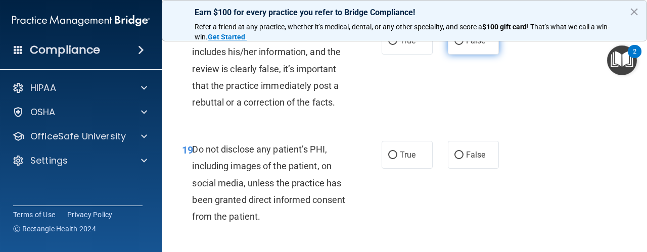
click at [459, 55] on label "False" at bounding box center [473, 41] width 51 height 28
click at [459, 45] on input "False" at bounding box center [459, 41] width 9 height 8
radio input "true"
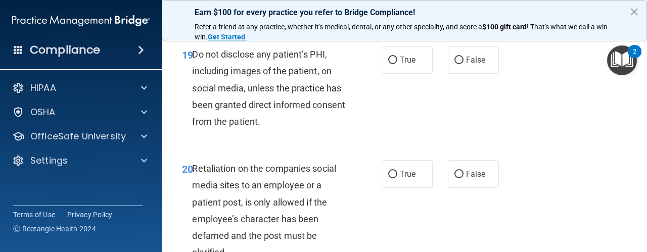
scroll to position [2176, 0]
click at [289, 126] on span "Do not disclose any patient’s PHI, including images of the patient, on social m…" at bounding box center [268, 88] width 153 height 78
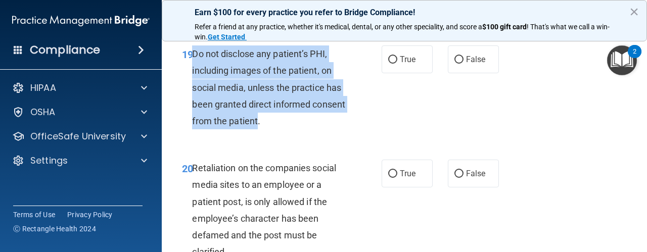
drag, startPoint x: 294, startPoint y: 190, endPoint x: 194, endPoint y: 122, distance: 120.9
click at [194, 122] on span "Do not disclose any patient’s PHI, including images of the patient, on social m…" at bounding box center [268, 88] width 153 height 78
click at [391, 64] on input "True" at bounding box center [392, 60] width 9 height 8
radio input "true"
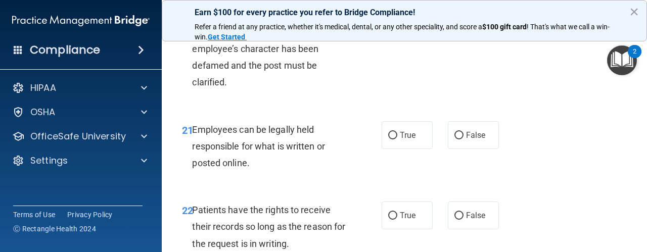
scroll to position [2346, 0]
click at [392, 95] on div "20 Retaliation on the companies social media sites to an employee or a patient …" at bounding box center [282, 42] width 230 height 106
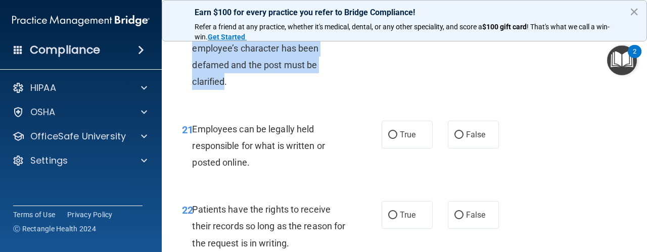
drag, startPoint x: 225, startPoint y: 147, endPoint x: 188, endPoint y: 71, distance: 85.0
click at [188, 71] on div "20 Retaliation on the companies social media sites to an employee or a patient …" at bounding box center [282, 42] width 230 height 106
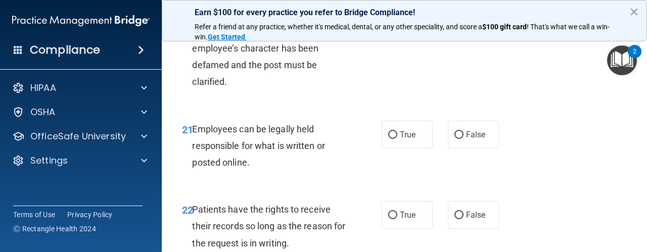
click at [448, 17] on label "False" at bounding box center [473, 3] width 51 height 28
click at [455, 8] on input "False" at bounding box center [459, 4] width 9 height 8
radio input "true"
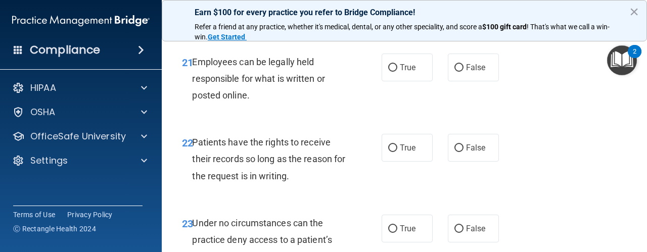
scroll to position [2414, 0]
click at [384, 81] on label "True" at bounding box center [407, 67] width 51 height 28
click at [388, 71] on input "True" at bounding box center [392, 68] width 9 height 8
radio input "true"
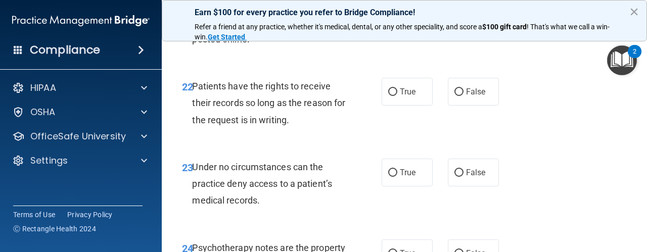
scroll to position [2485, 0]
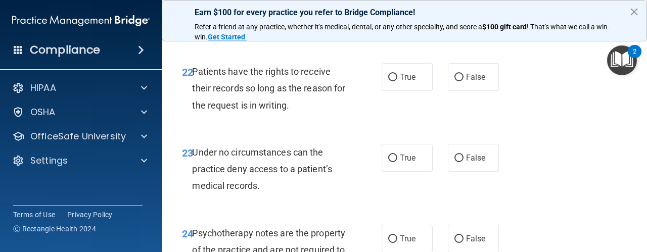
click at [385, 91] on label "True" at bounding box center [407, 77] width 51 height 28
click at [388, 81] on input "True" at bounding box center [392, 78] width 9 height 8
radio input "true"
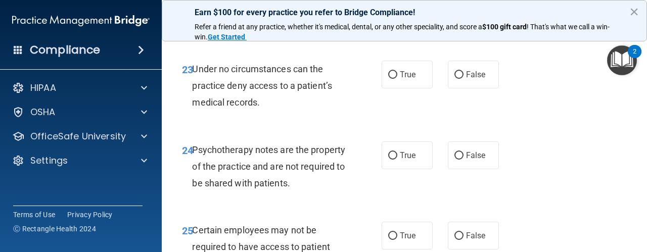
scroll to position [2568, 0]
click at [475, 79] on span "False" at bounding box center [476, 74] width 20 height 10
click at [464, 78] on input "False" at bounding box center [459, 75] width 9 height 8
radio input "true"
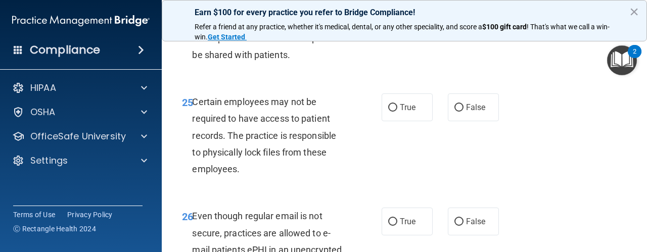
scroll to position [2697, 0]
click at [389, 111] on input "True" at bounding box center [392, 108] width 9 height 8
radio input "true"
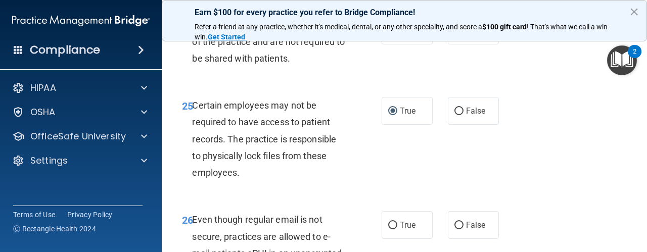
scroll to position [2686, 0]
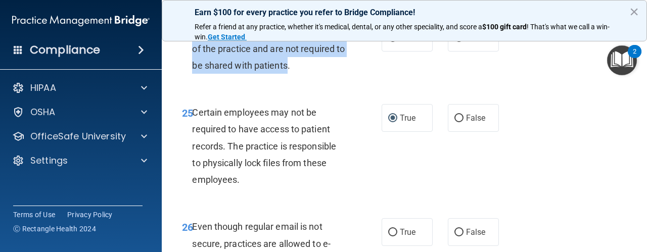
drag, startPoint x: 332, startPoint y: 134, endPoint x: 192, endPoint y: 95, distance: 144.9
click at [192, 71] on span "Psychotherapy notes are the property of the practice and are not required to be…" at bounding box center [268, 49] width 153 height 44
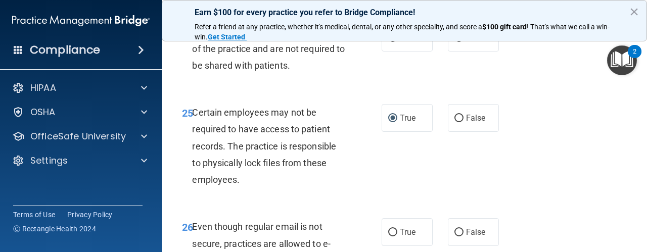
click at [470, 52] on label "False" at bounding box center [473, 38] width 51 height 28
click at [464, 42] on input "False" at bounding box center [459, 38] width 9 height 8
radio input "true"
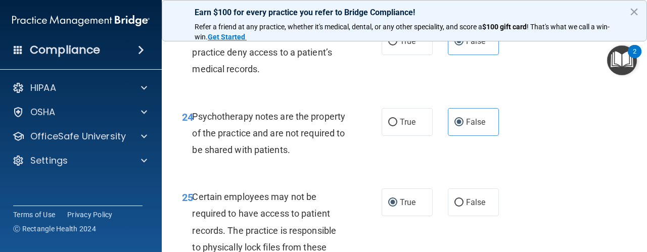
scroll to position [2601, 0]
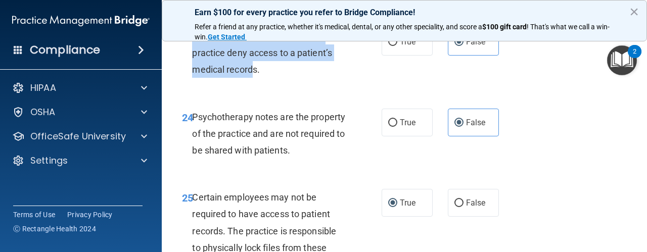
drag, startPoint x: 255, startPoint y: 136, endPoint x: 193, endPoint y: 95, distance: 73.8
click at [193, 78] on div "Under no circumstances can the practice deny access to a patient’s medical reco…" at bounding box center [272, 53] width 161 height 51
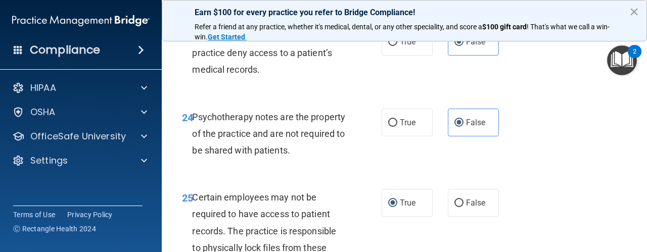
click at [334, 78] on div "Under no circumstances can the practice deny access to a patient’s medical reco…" at bounding box center [272, 53] width 161 height 51
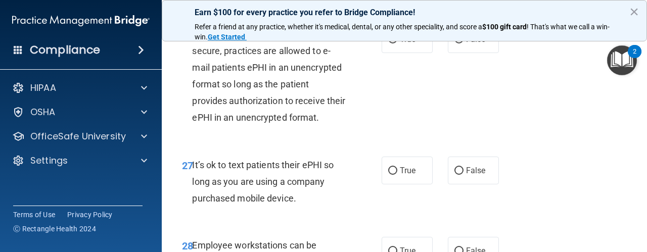
scroll to position [2879, 0]
click at [457, 53] on label "False" at bounding box center [473, 39] width 51 height 28
click at [457, 43] on input "False" at bounding box center [459, 39] width 9 height 8
radio input "true"
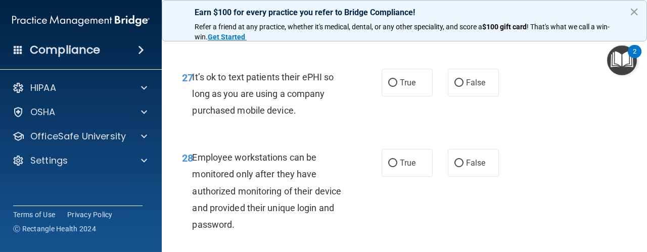
scroll to position [2969, 0]
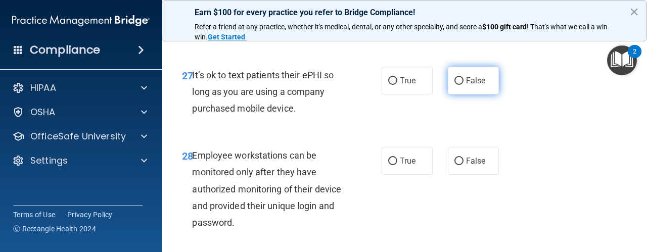
click at [448, 95] on label "False" at bounding box center [473, 81] width 51 height 28
click at [455, 85] on input "False" at bounding box center [459, 81] width 9 height 8
radio input "true"
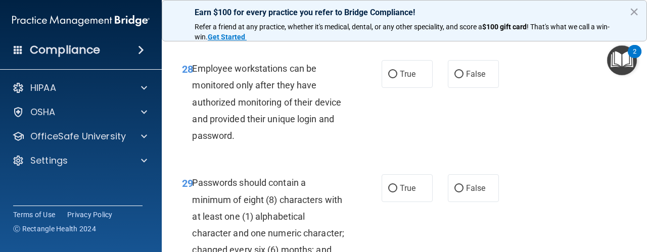
scroll to position [3057, 0]
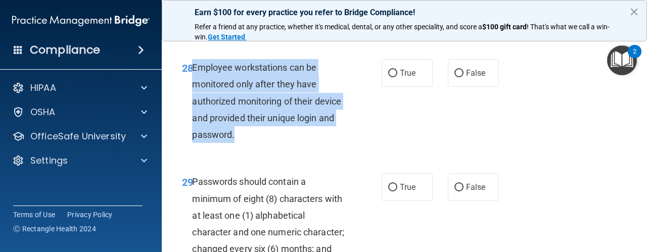
drag, startPoint x: 234, startPoint y: 201, endPoint x: 191, endPoint y: 137, distance: 77.0
click at [191, 137] on div "28 Employee workstations can be monitored only after they have authorized monit…" at bounding box center [282, 103] width 230 height 89
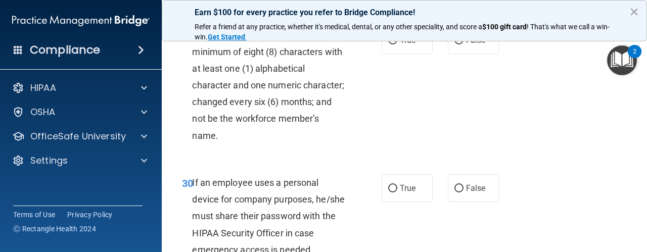
scroll to position [3206, 0]
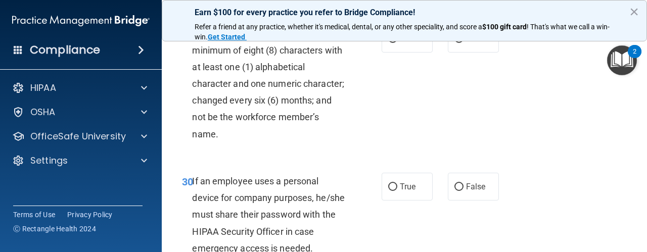
drag, startPoint x: 441, startPoint y: 130, endPoint x: 364, endPoint y: 158, distance: 81.7
click at [364, 148] on div "29 Passwords should contain a minimum of eight (8) characters with at least one…" at bounding box center [282, 86] width 230 height 123
click at [394, 53] on label "True" at bounding box center [407, 39] width 51 height 28
click at [394, 43] on input "True" at bounding box center [392, 39] width 9 height 8
radio input "true"
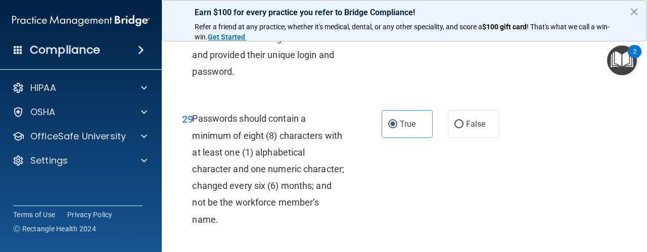
scroll to position [3120, 0]
click at [456, 15] on input "False" at bounding box center [459, 11] width 9 height 8
radio input "true"
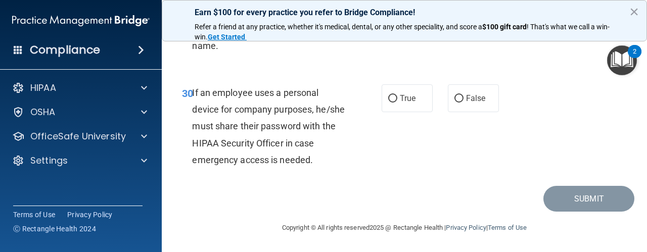
scroll to position [3305, 0]
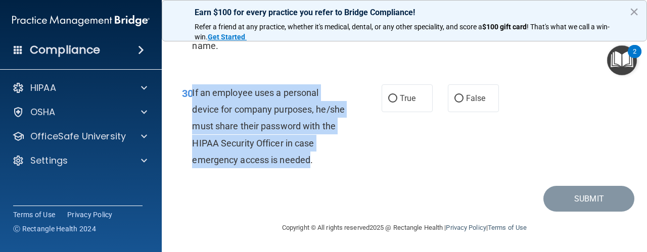
drag, startPoint x: 330, startPoint y: 218, endPoint x: 192, endPoint y: 142, distance: 157.7
click at [192, 142] on div "If an employee uses a personal device for company purposes, he/she must share t…" at bounding box center [272, 126] width 161 height 84
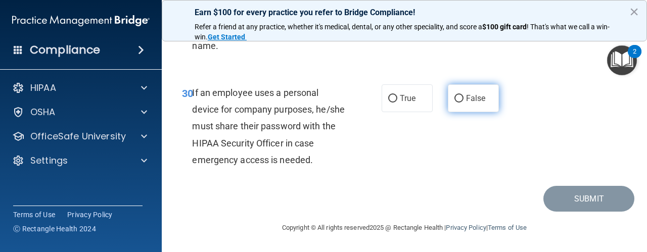
click at [459, 112] on label "False" at bounding box center [473, 98] width 51 height 28
click at [459, 103] on input "False" at bounding box center [459, 99] width 9 height 8
radio input "true"
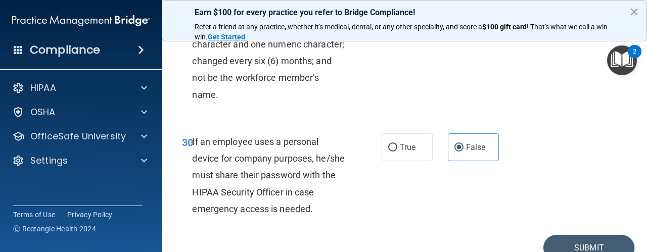
scroll to position [3360, 0]
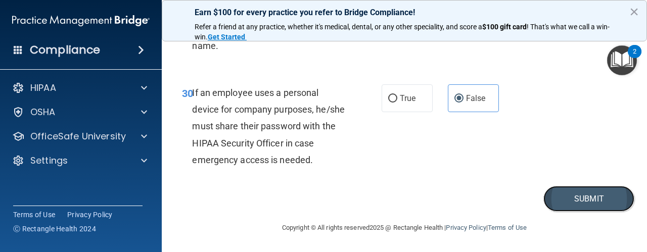
click at [557, 190] on button "Submit" at bounding box center [589, 199] width 91 height 26
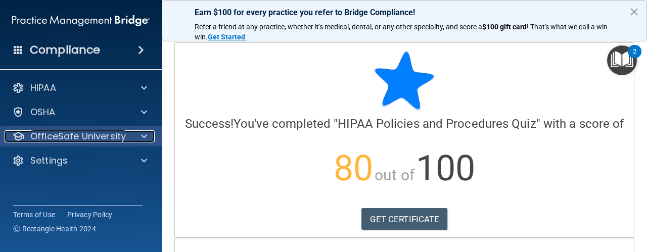
click at [143, 133] on span at bounding box center [144, 136] width 6 height 12
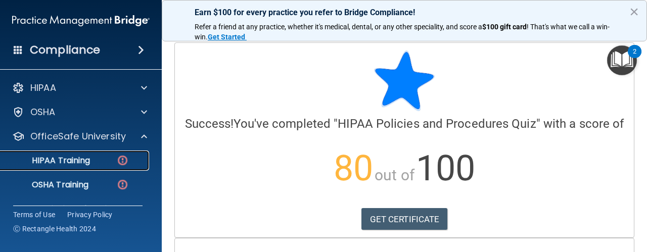
click at [74, 157] on p "HIPAA Training" at bounding box center [48, 161] width 83 height 10
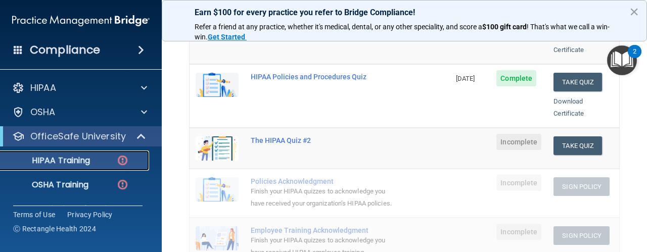
scroll to position [189, 0]
click at [597, 149] on td "Take Quiz Download Certificate" at bounding box center [584, 148] width 72 height 41
